Goal: Find specific page/section: Find specific page/section

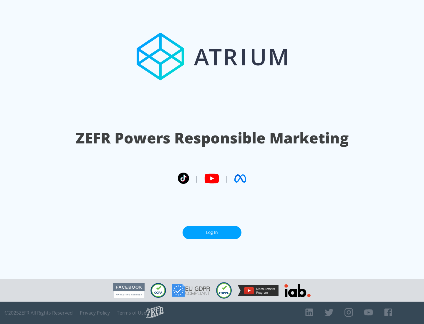
click at [212, 232] on link "Log In" at bounding box center [212, 232] width 59 height 13
